Goal: Information Seeking & Learning: Learn about a topic

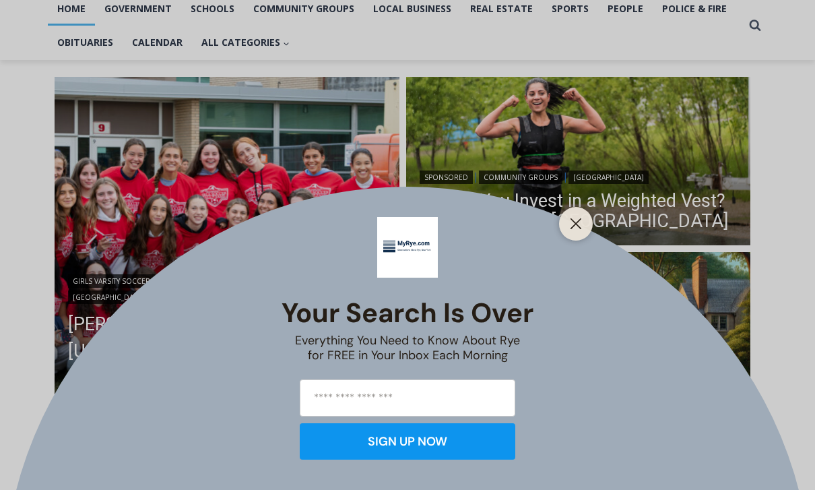
scroll to position [300, 0]
click at [575, 241] on div at bounding box center [576, 224] width 34 height 34
click at [577, 233] on button "Close" at bounding box center [576, 223] width 19 height 19
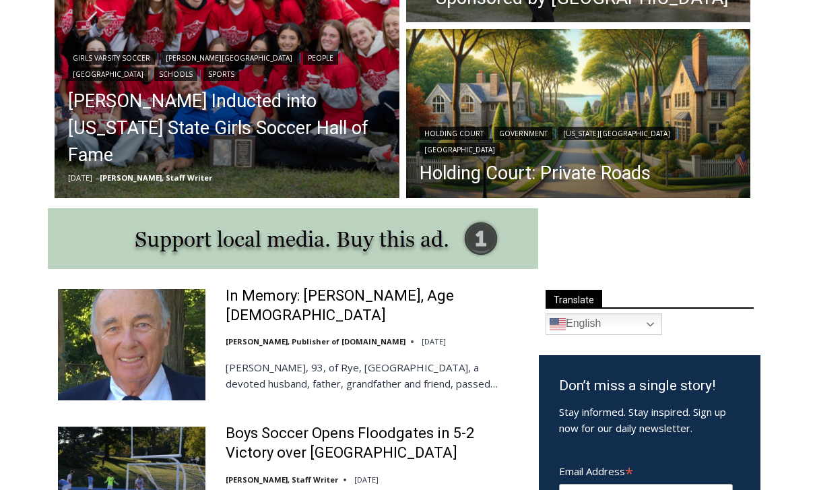
scroll to position [522, 0]
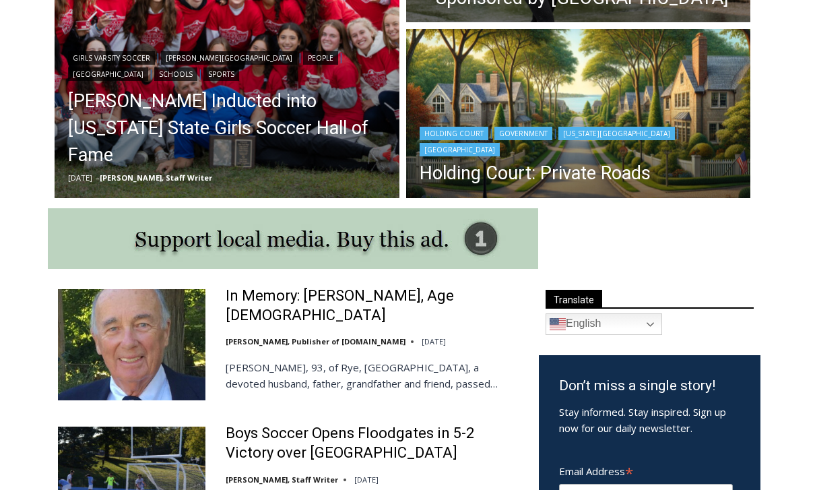
click at [598, 124] on header "Holding Court | Government | [US_STATE][GEOGRAPHIC_DATA] | Rye City Court Holdi…" at bounding box center [578, 156] width 345 height 92
click at [570, 170] on link "Holding Court: Private Roads" at bounding box center [579, 174] width 318 height 20
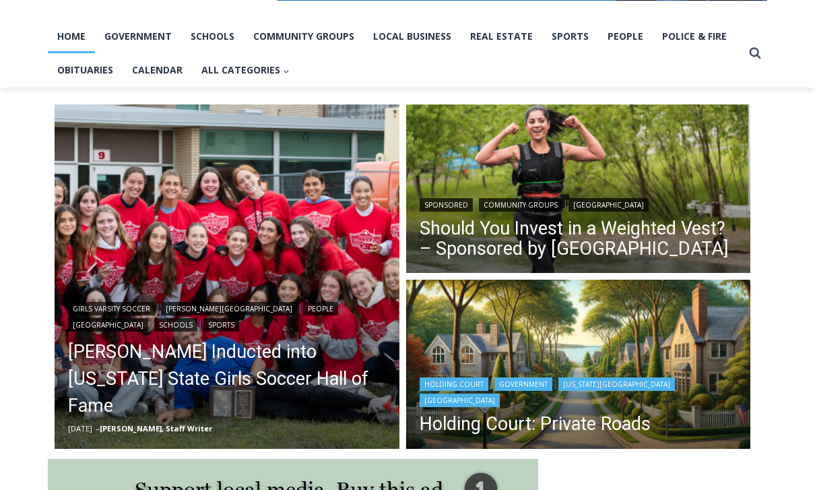
scroll to position [327, 0]
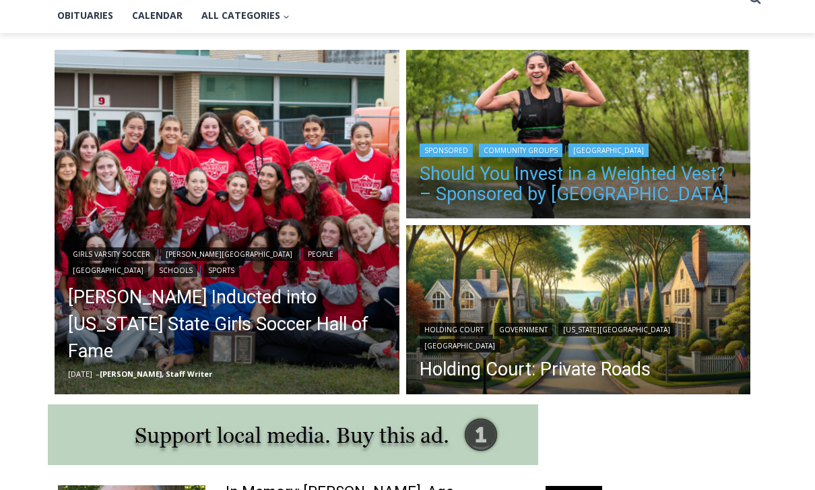
click at [604, 177] on link "Should You Invest in a Weighted Vest? – Sponsored by [GEOGRAPHIC_DATA]" at bounding box center [579, 184] width 318 height 40
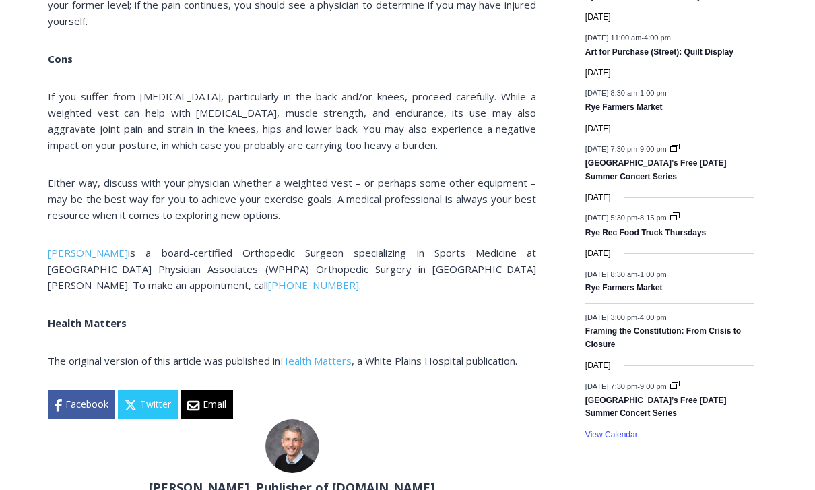
scroll to position [1913, 0]
